Goal: Task Accomplishment & Management: Use online tool/utility

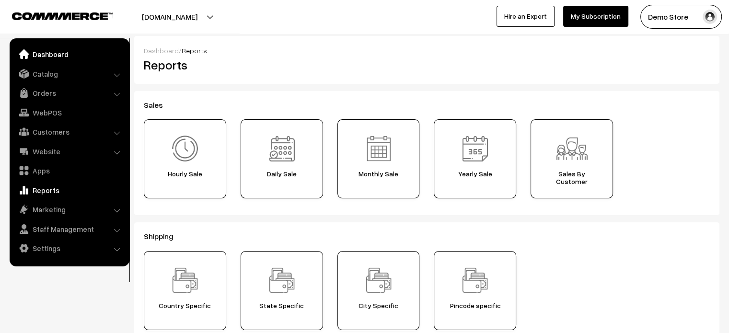
click at [59, 51] on link "Dashboard" at bounding box center [69, 54] width 114 height 17
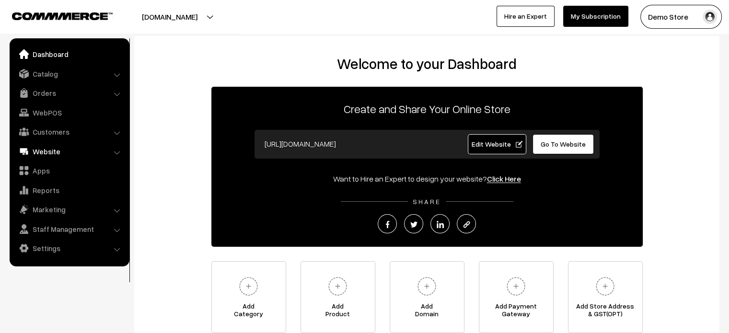
click at [42, 149] on link "Website" at bounding box center [69, 151] width 114 height 17
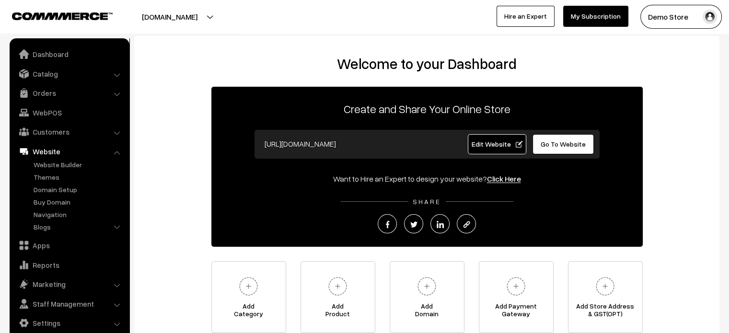
click at [48, 156] on link "Website" at bounding box center [69, 151] width 114 height 17
click at [53, 55] on link "Dashboard" at bounding box center [69, 54] width 114 height 17
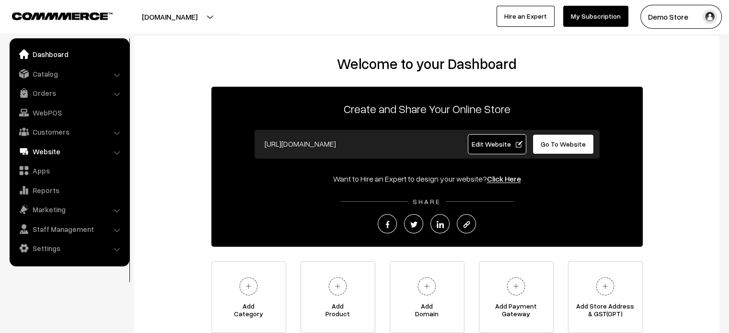
click at [78, 156] on link "Website" at bounding box center [69, 151] width 114 height 17
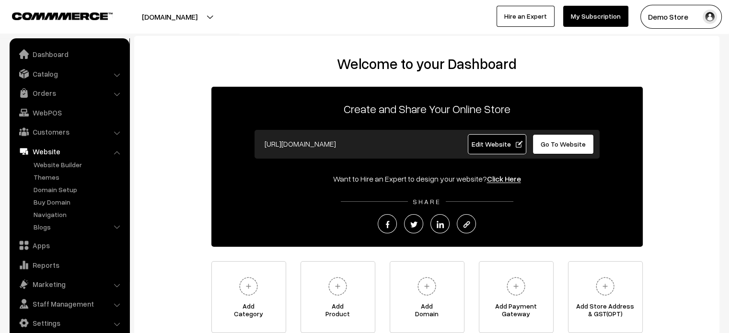
click at [83, 151] on link "Website" at bounding box center [69, 151] width 114 height 17
click at [48, 149] on link "Website" at bounding box center [69, 151] width 114 height 17
click at [483, 138] on link "Edit Website" at bounding box center [497, 144] width 58 height 20
click at [58, 62] on link "Dashboard" at bounding box center [69, 54] width 114 height 17
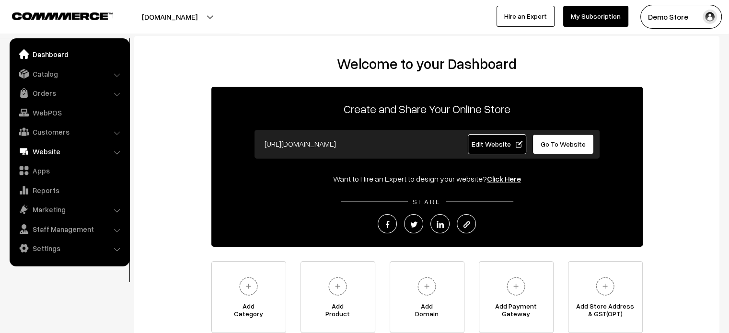
click at [61, 151] on link "Website" at bounding box center [69, 151] width 114 height 17
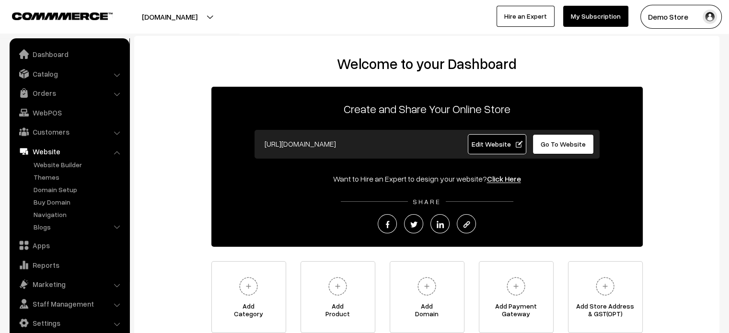
click at [491, 144] on span "Edit Website" at bounding box center [496, 144] width 51 height 8
